Goal: Transaction & Acquisition: Obtain resource

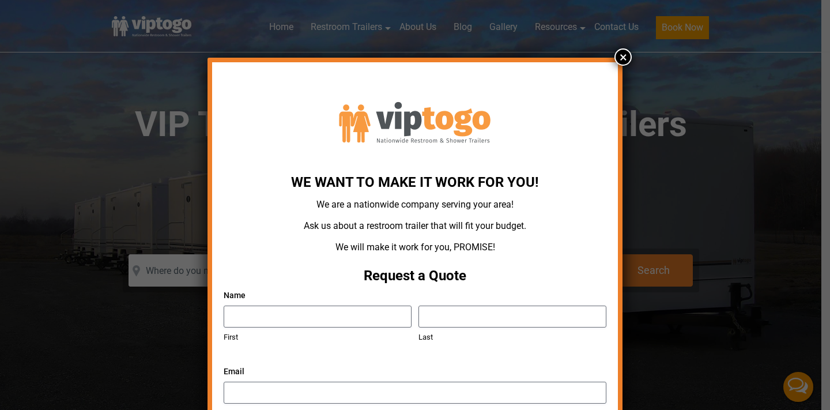
click at [614, 54] on button "×" at bounding box center [622, 56] width 17 height 17
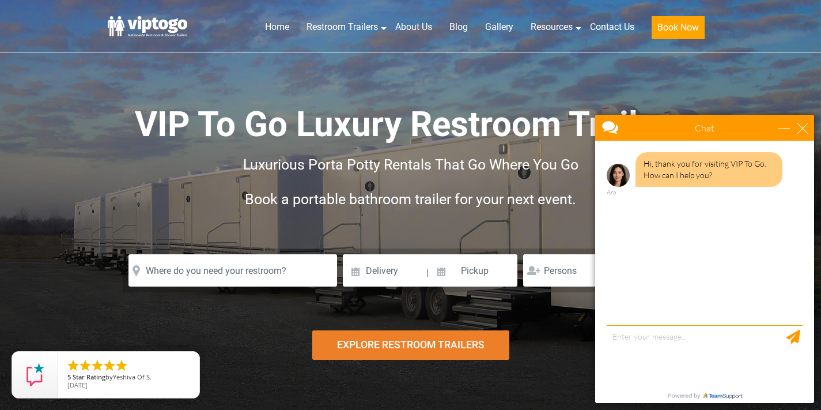
click at [797, 120] on div "Chat" at bounding box center [704, 128] width 219 height 26
click at [800, 123] on div "close" at bounding box center [803, 128] width 12 height 12
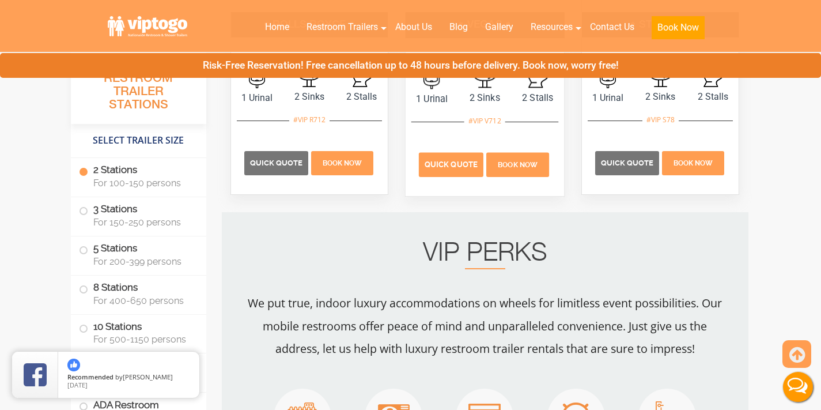
scroll to position [753, 0]
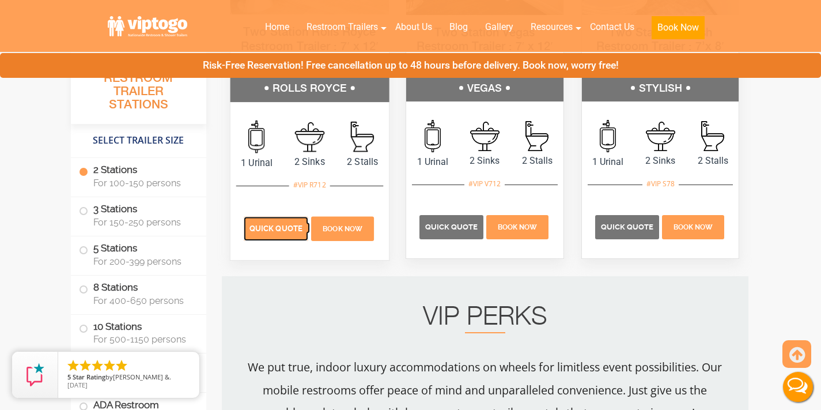
click at [292, 221] on p "Quick Quote" at bounding box center [275, 229] width 65 height 24
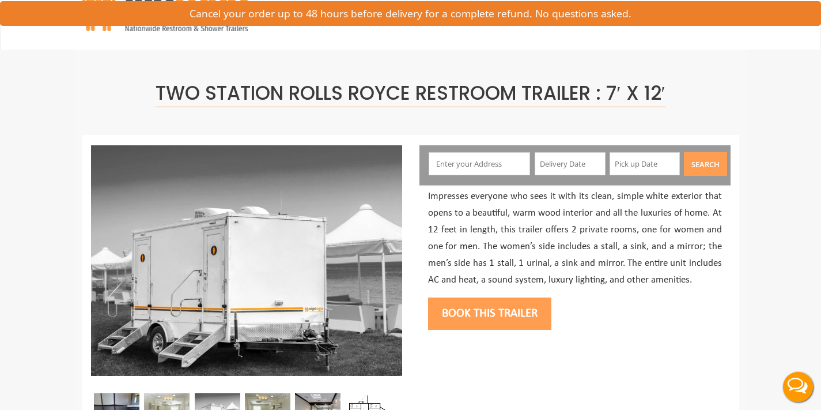
scroll to position [180, 0]
